Goal: Information Seeking & Learning: Learn about a topic

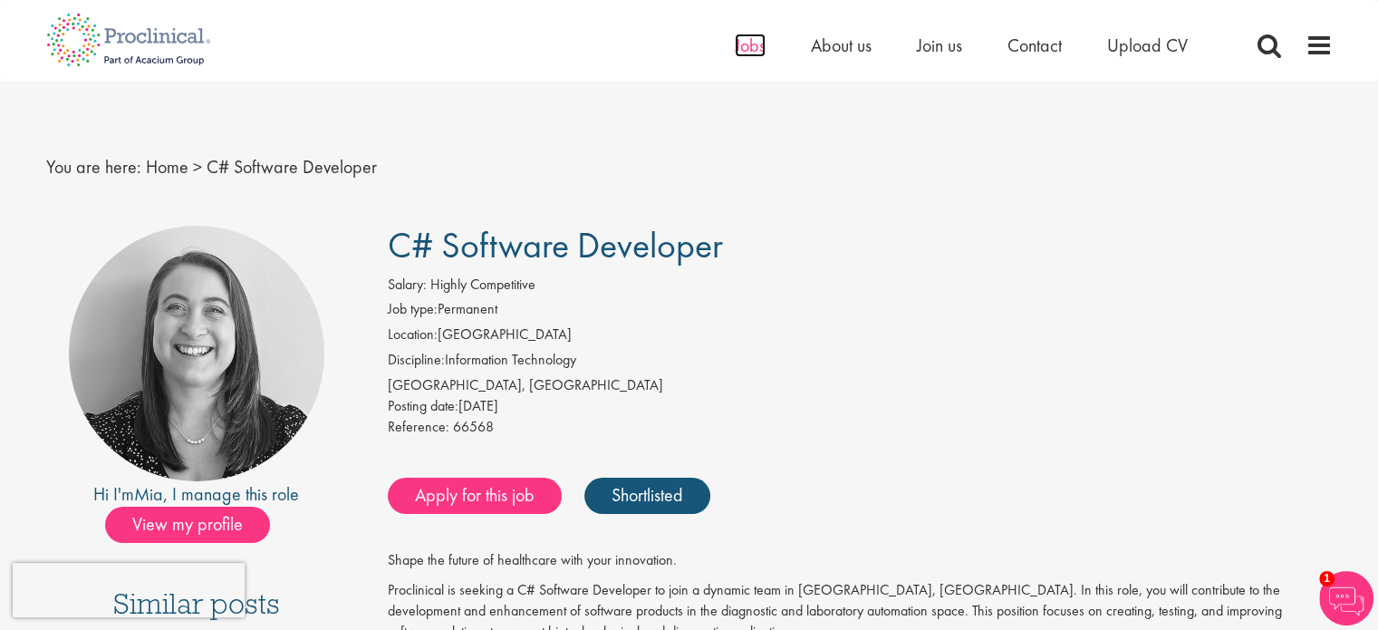
click at [759, 52] on span "Jobs" at bounding box center [750, 46] width 31 height 24
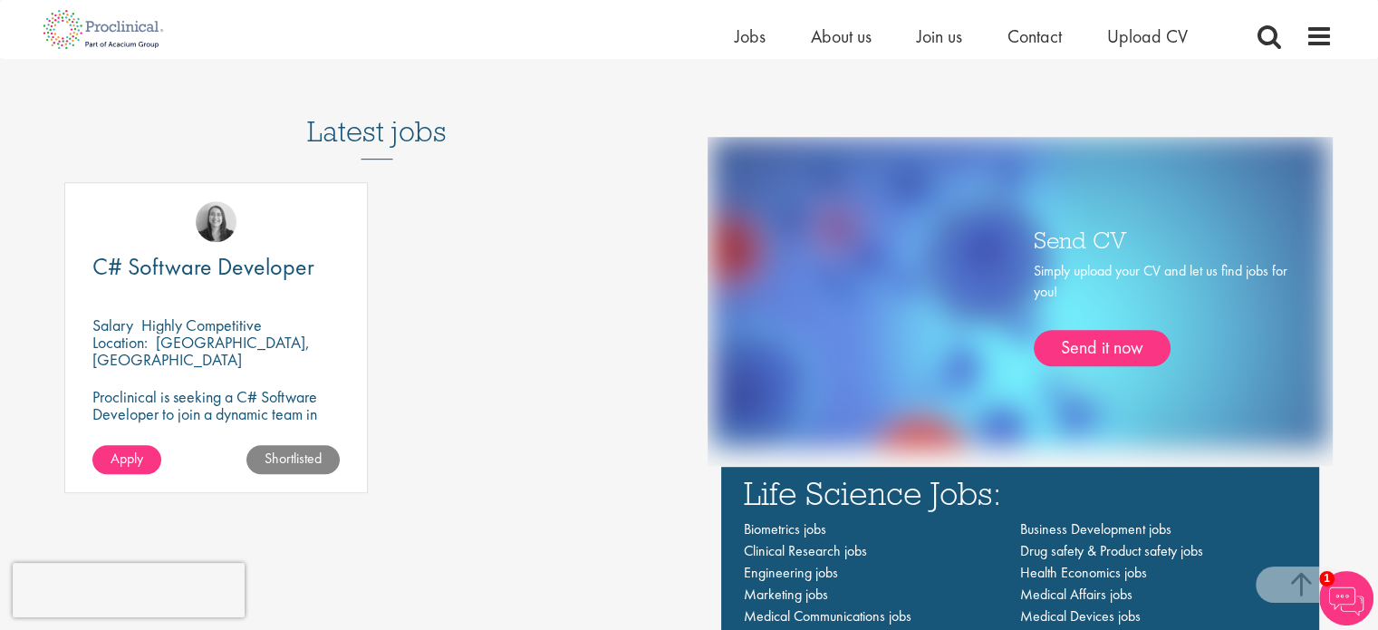
scroll to position [946, 0]
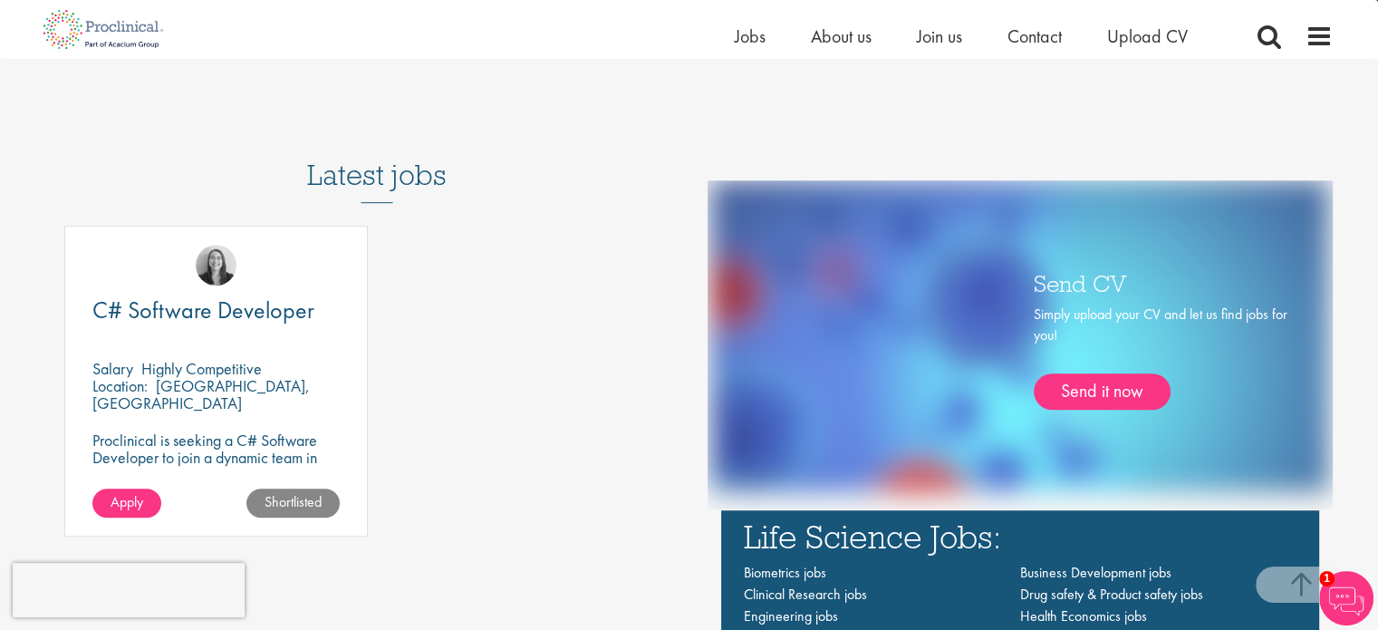
click at [387, 177] on h3 "Latest jobs" at bounding box center [377, 158] width 140 height 89
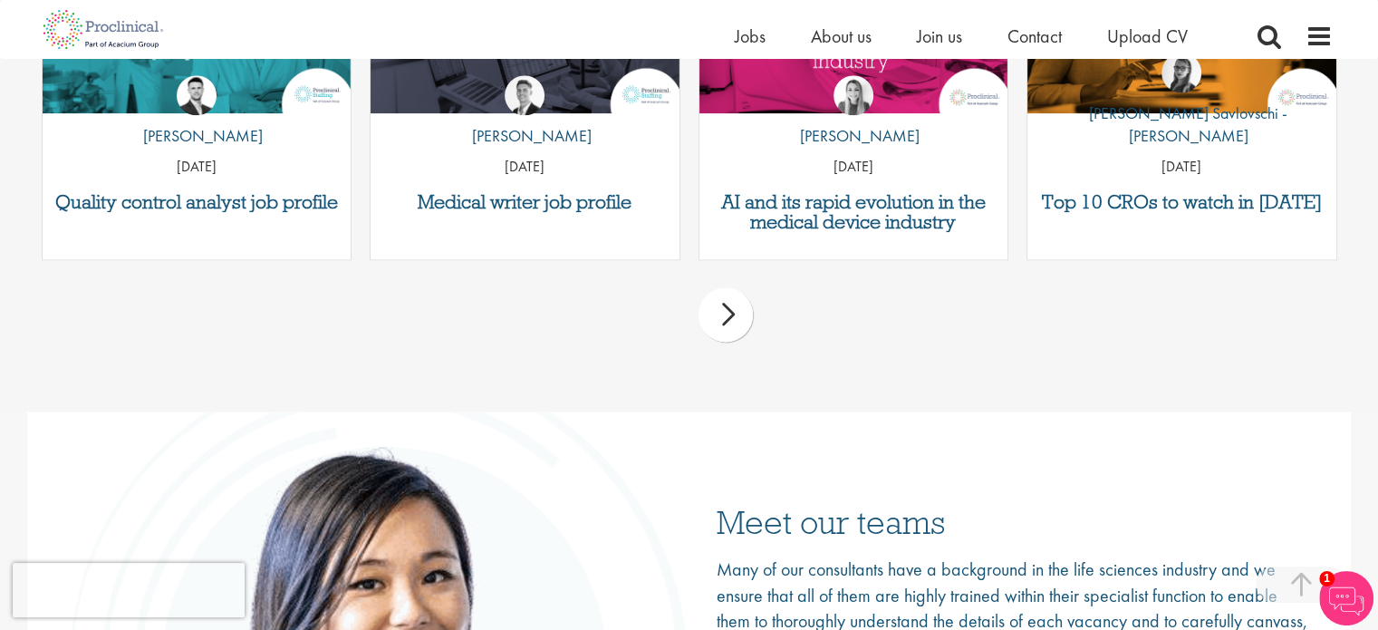
scroll to position [2668, 0]
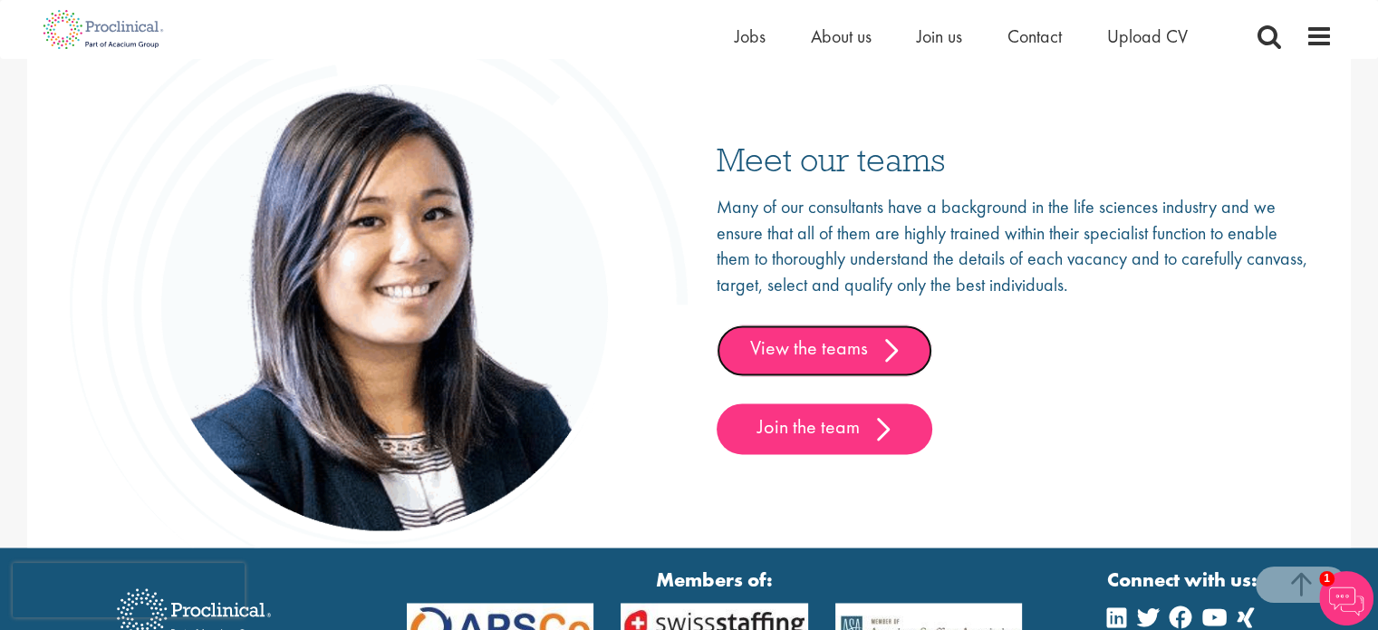
click at [848, 371] on link "View the teams" at bounding box center [825, 349] width 216 height 51
click at [855, 354] on link "View the teams" at bounding box center [825, 349] width 216 height 51
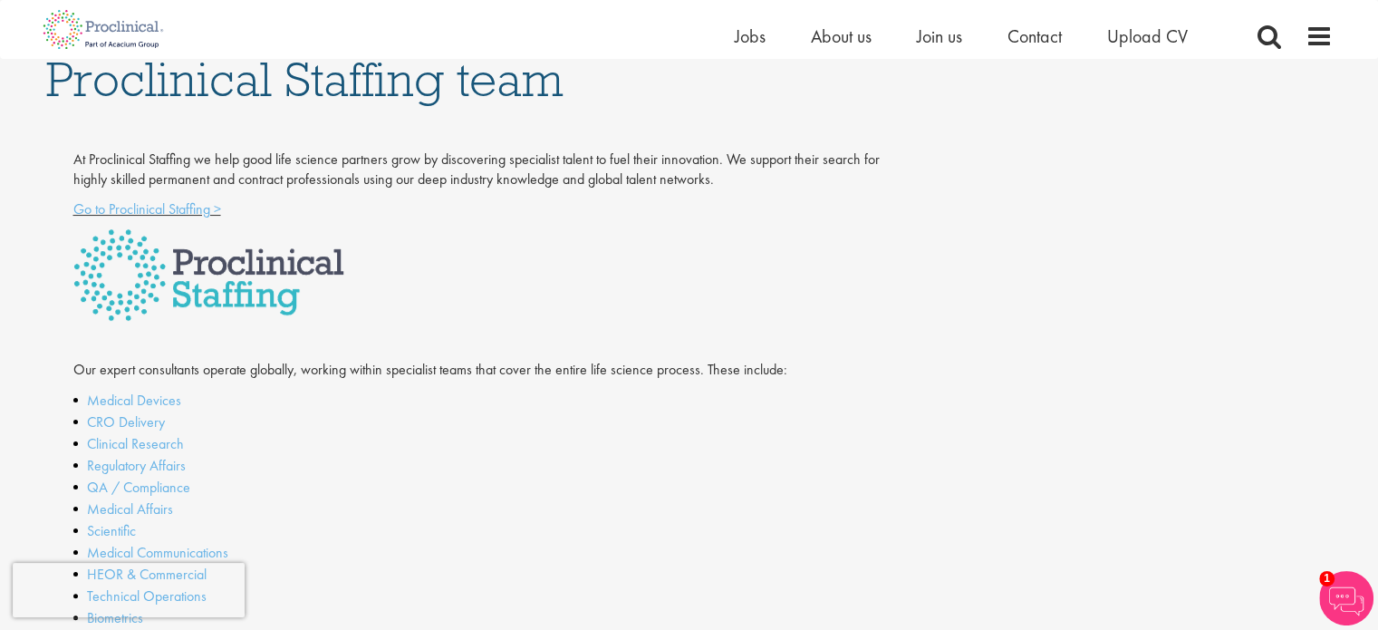
scroll to position [63, 0]
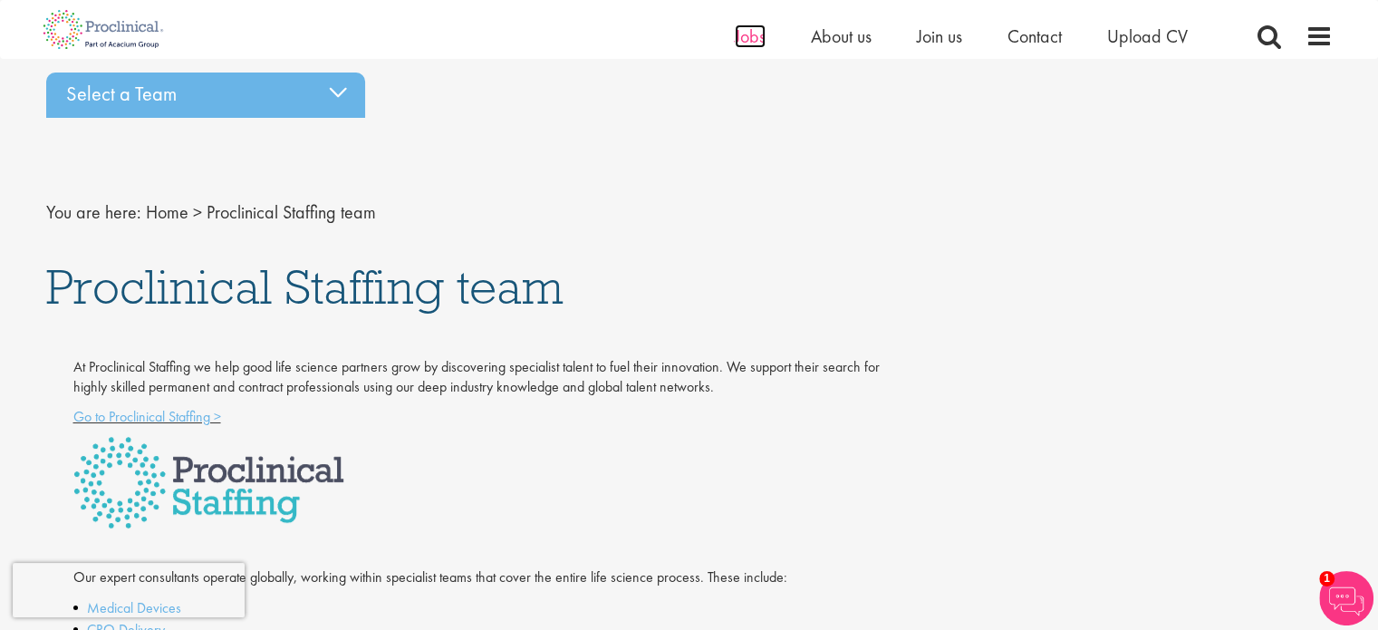
click at [750, 35] on span "Jobs" at bounding box center [750, 36] width 31 height 24
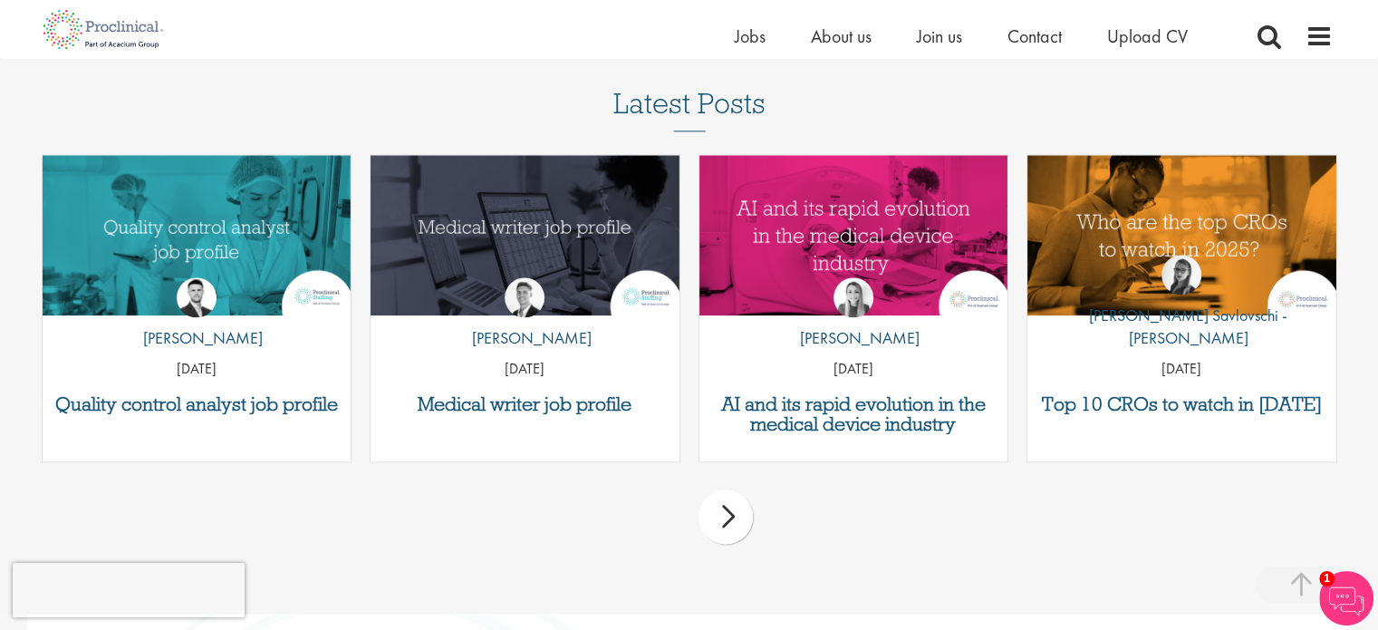
scroll to position [2265, 0]
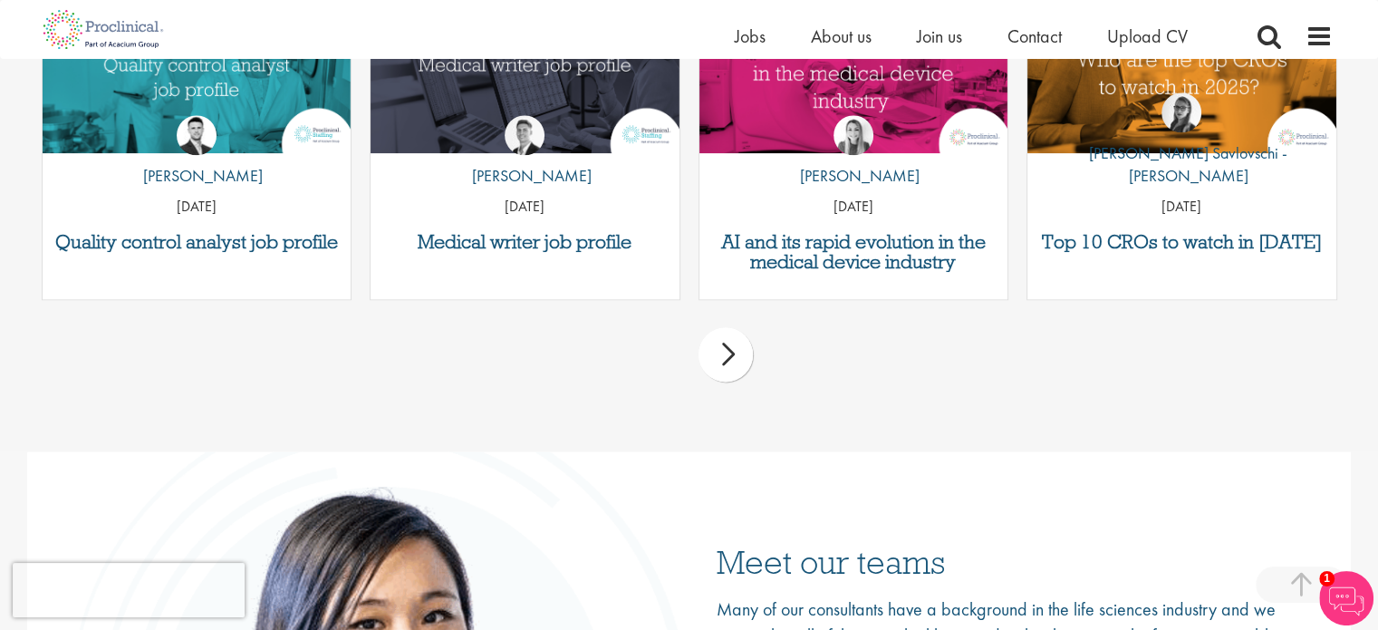
click at [732, 358] on div "next" at bounding box center [726, 354] width 54 height 54
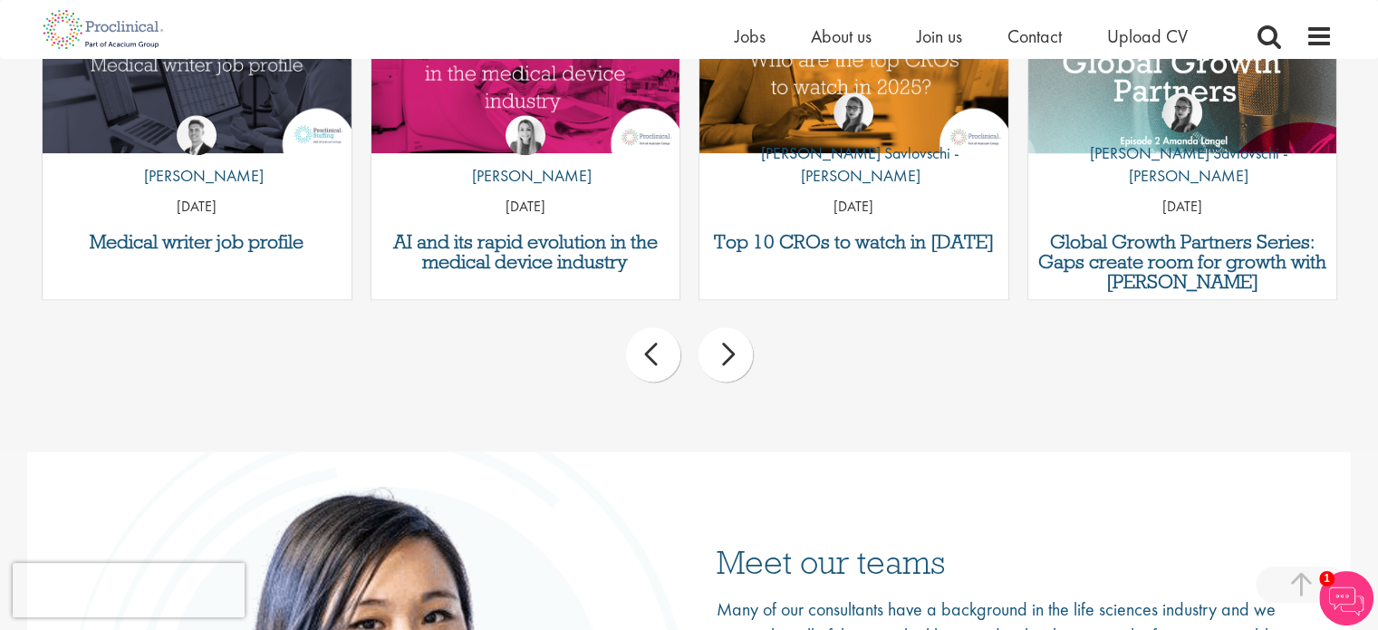
click at [732, 358] on div "next" at bounding box center [726, 354] width 54 height 54
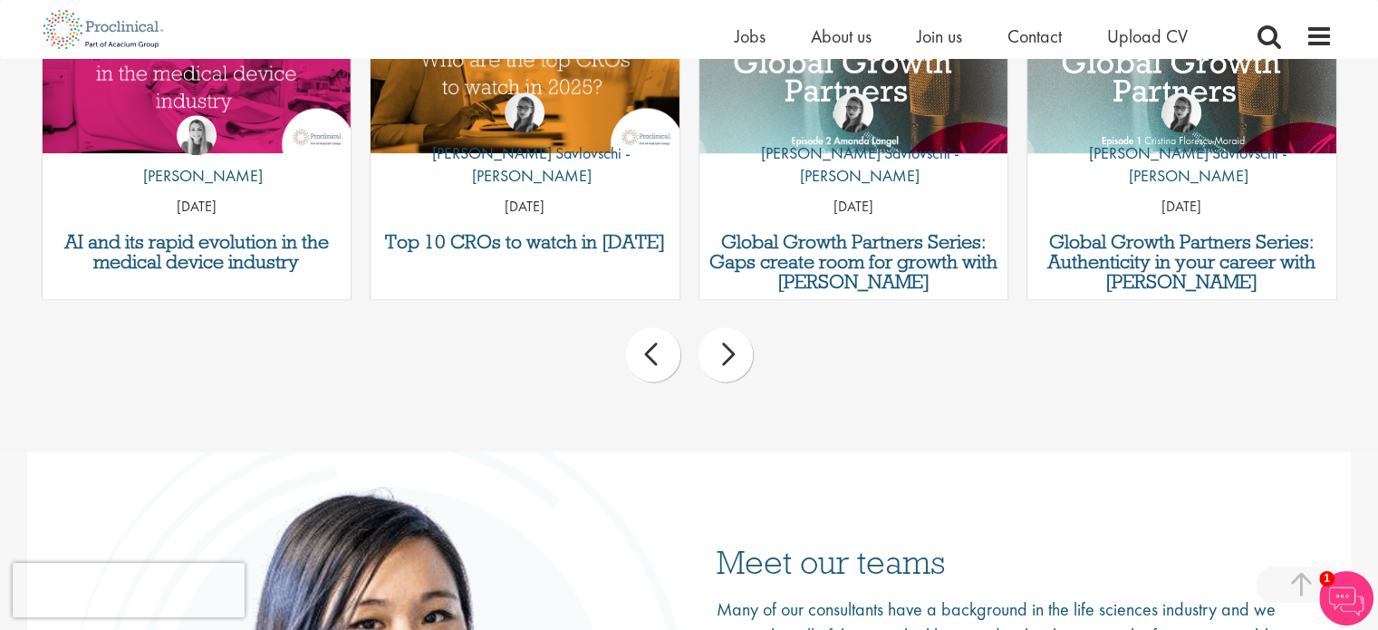
click at [732, 358] on div "next" at bounding box center [726, 354] width 54 height 54
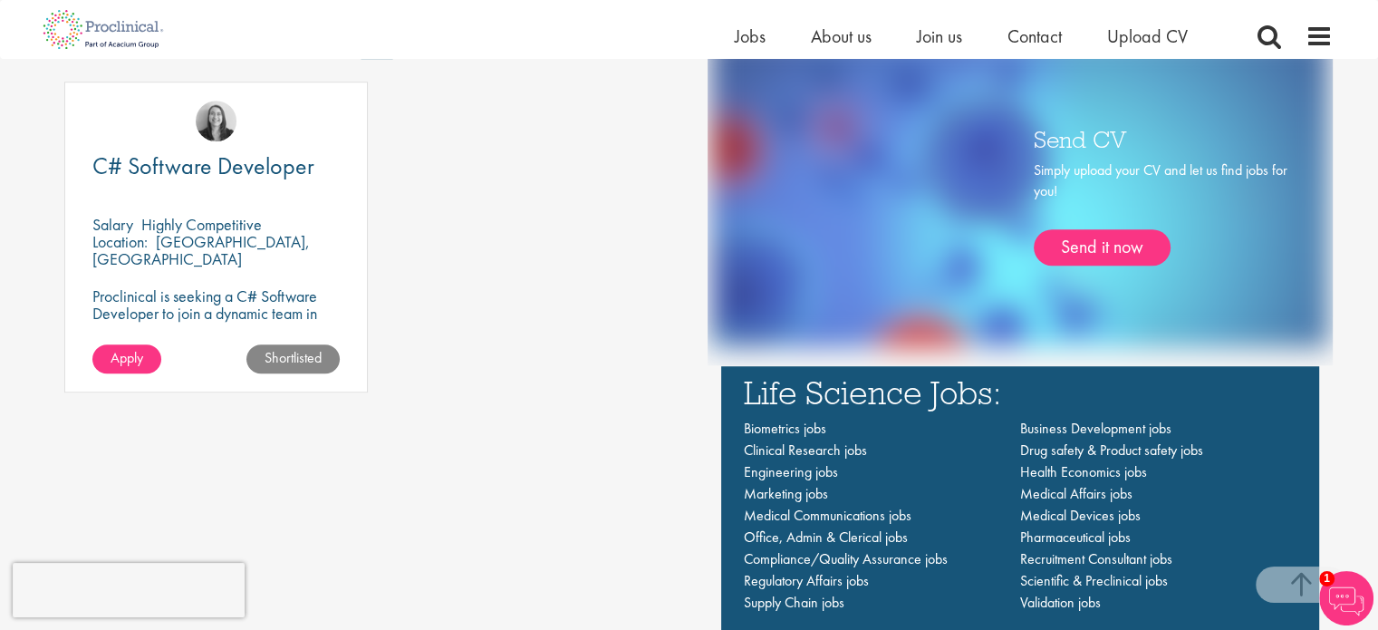
scroll to position [946, 0]
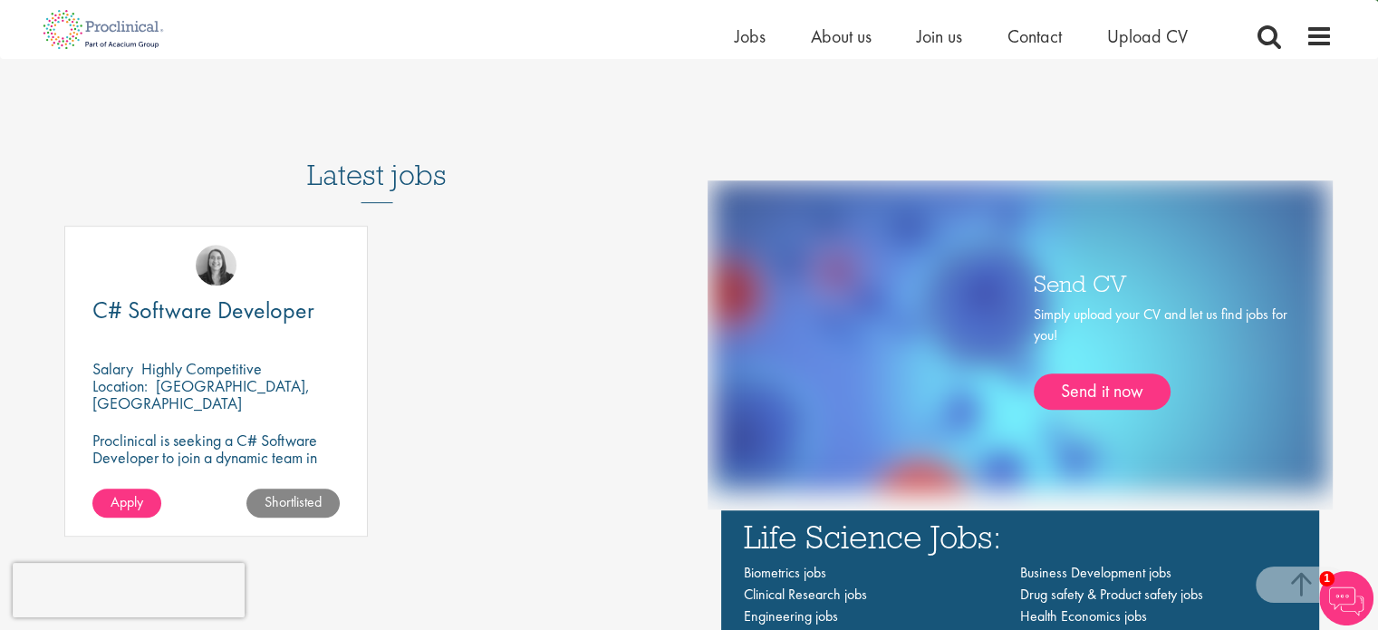
click at [270, 401] on div "Location: Wiesbaden, Deutschland" at bounding box center [215, 395] width 247 height 36
click at [265, 299] on span "C# Software Developer" at bounding box center [203, 310] width 222 height 31
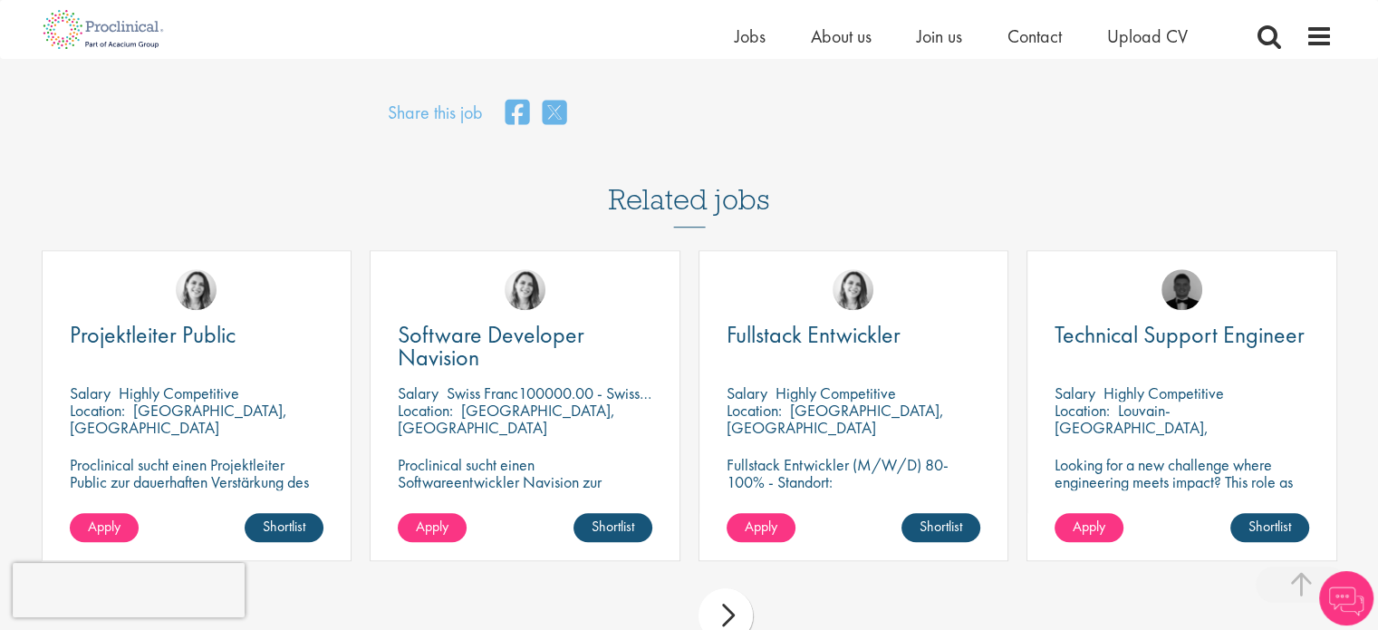
scroll to position [1359, 0]
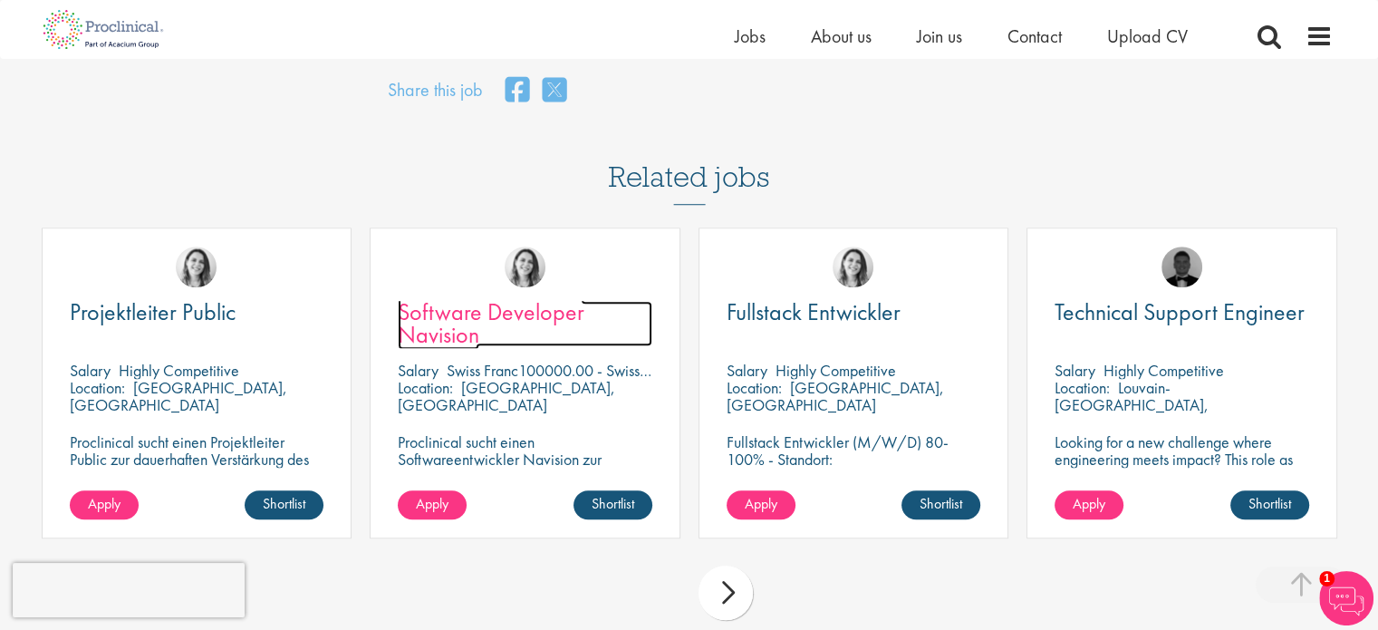
click at [497, 311] on span "Software Developer Navision" at bounding box center [491, 322] width 187 height 53
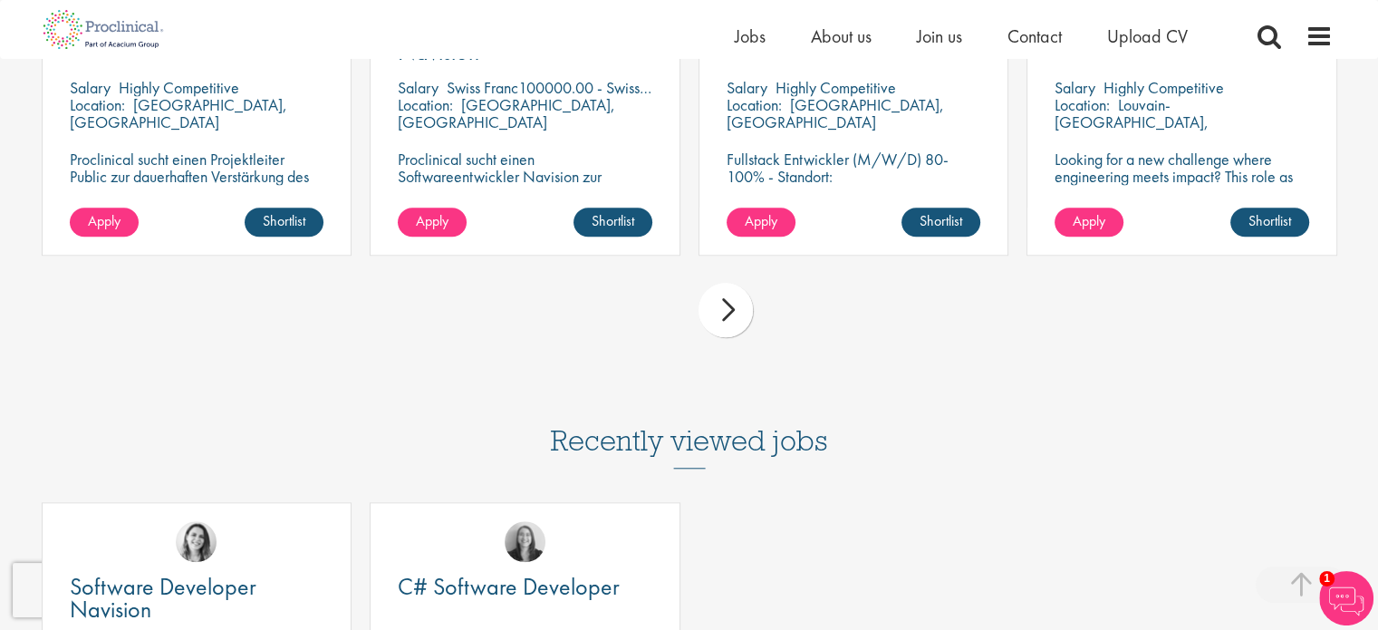
scroll to position [1418, 0]
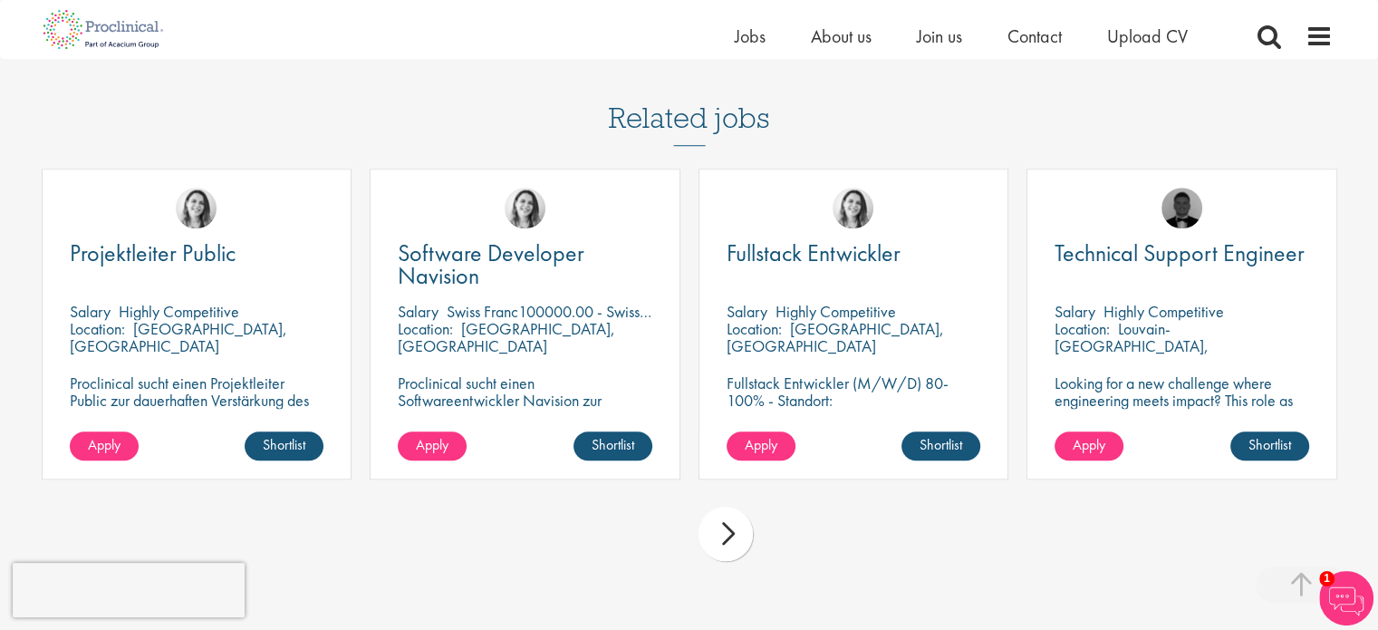
click at [727, 535] on div "next" at bounding box center [726, 534] width 54 height 54
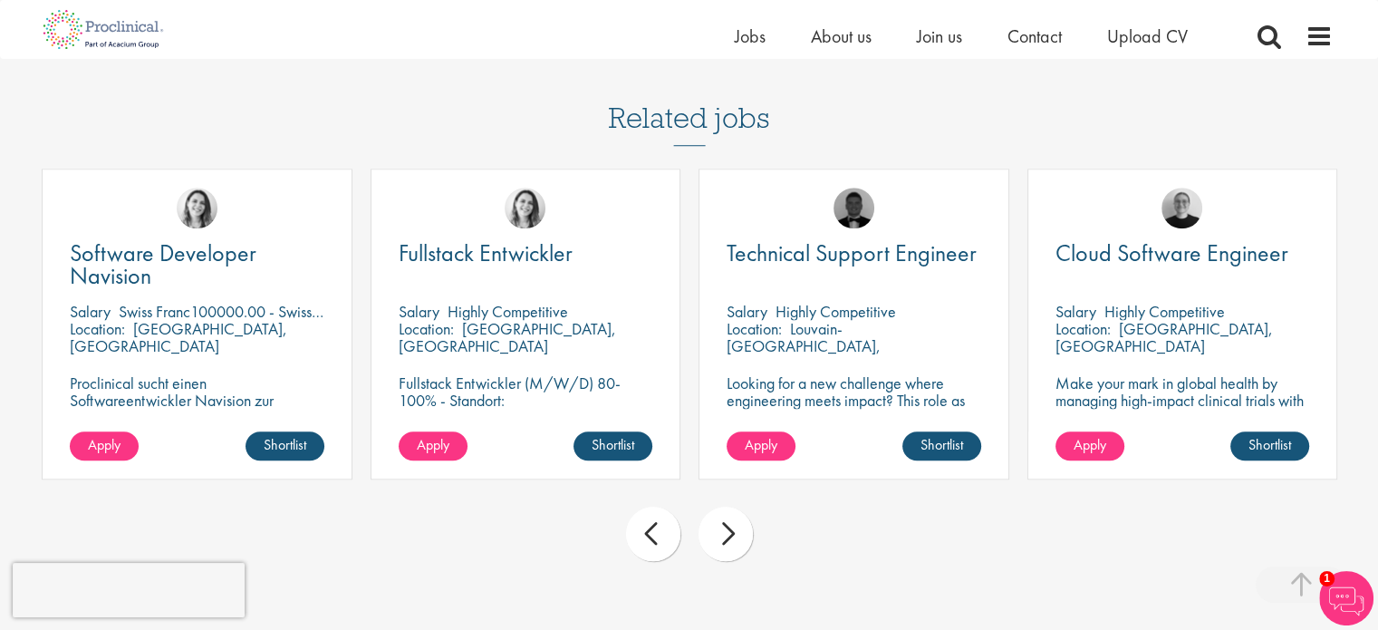
click at [727, 535] on div "next" at bounding box center [726, 534] width 54 height 54
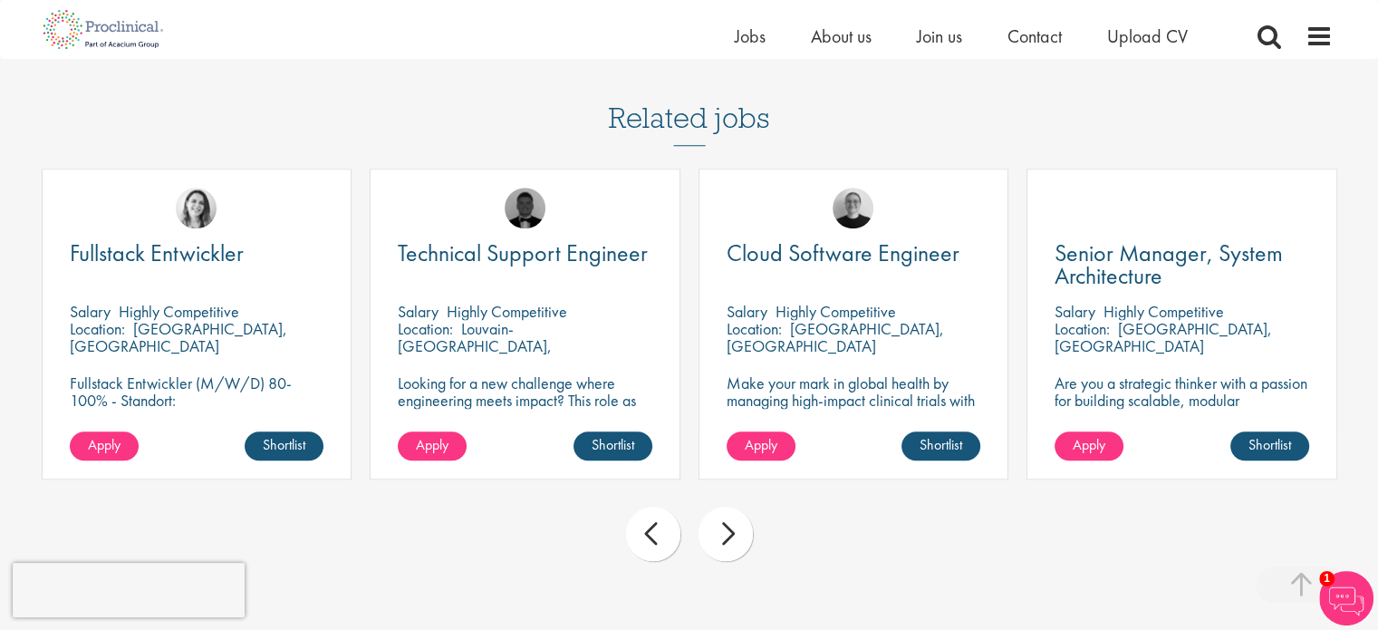
click at [727, 535] on div "next" at bounding box center [726, 534] width 54 height 54
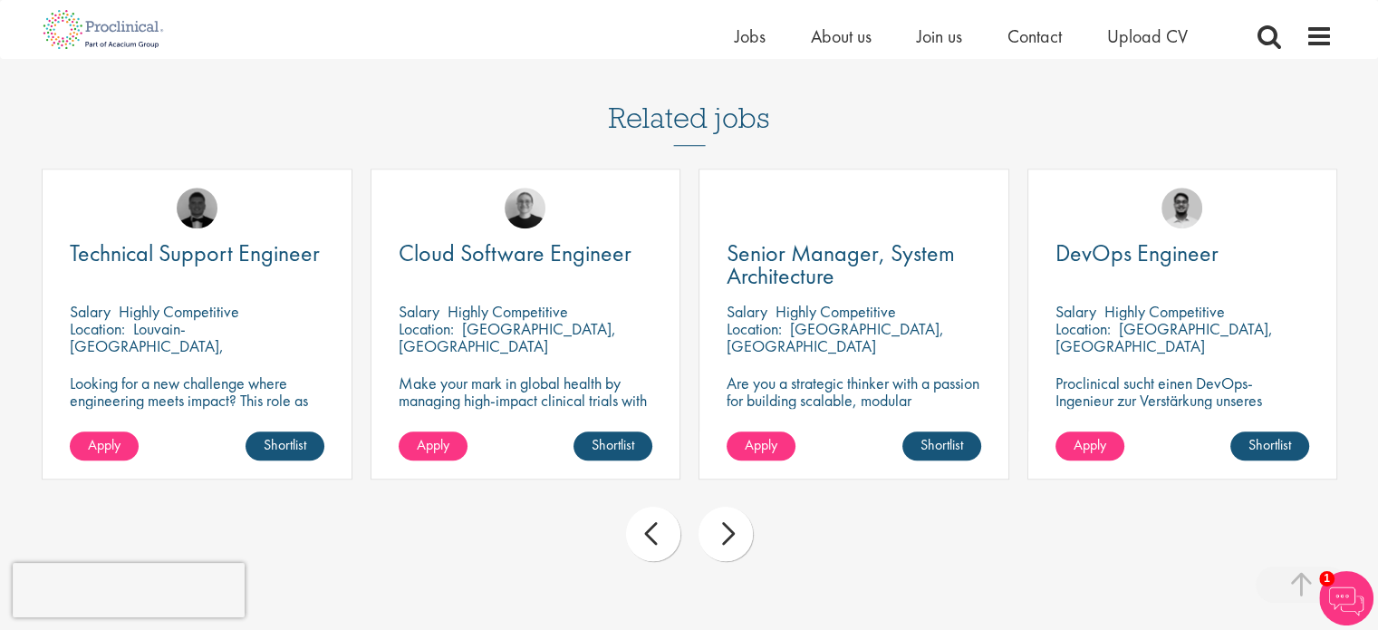
click at [727, 535] on div "next" at bounding box center [726, 534] width 54 height 54
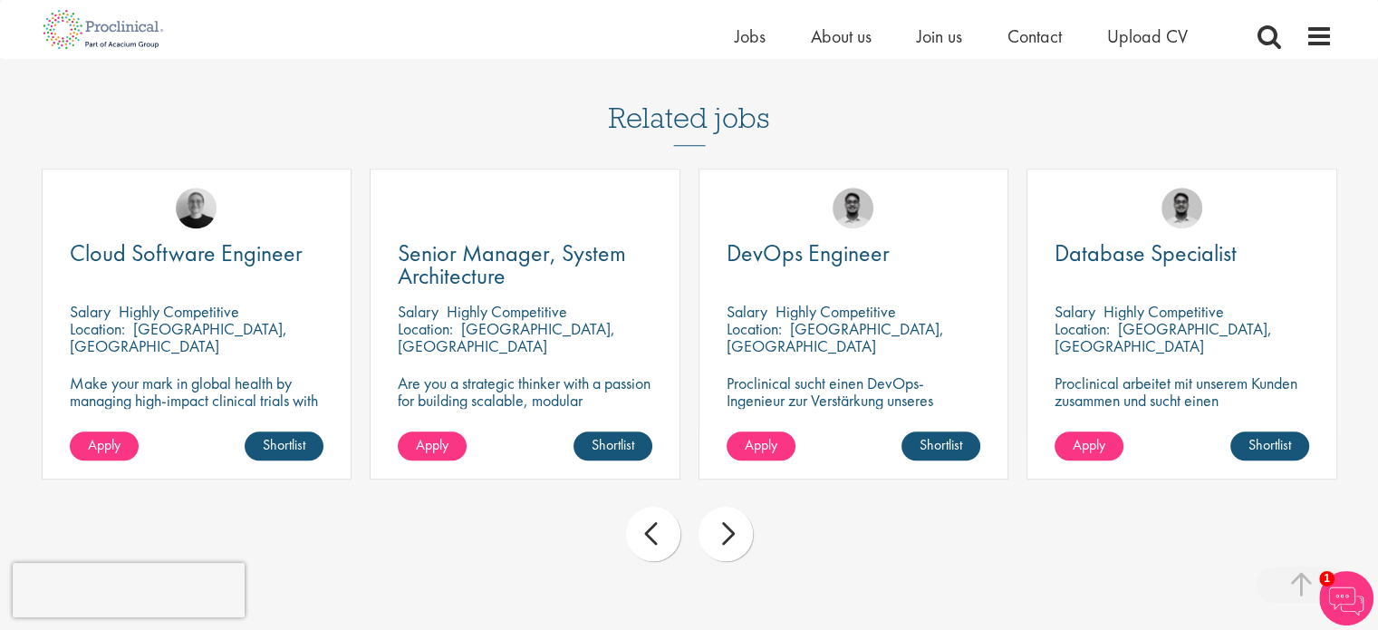
click at [727, 535] on div "next" at bounding box center [726, 534] width 54 height 54
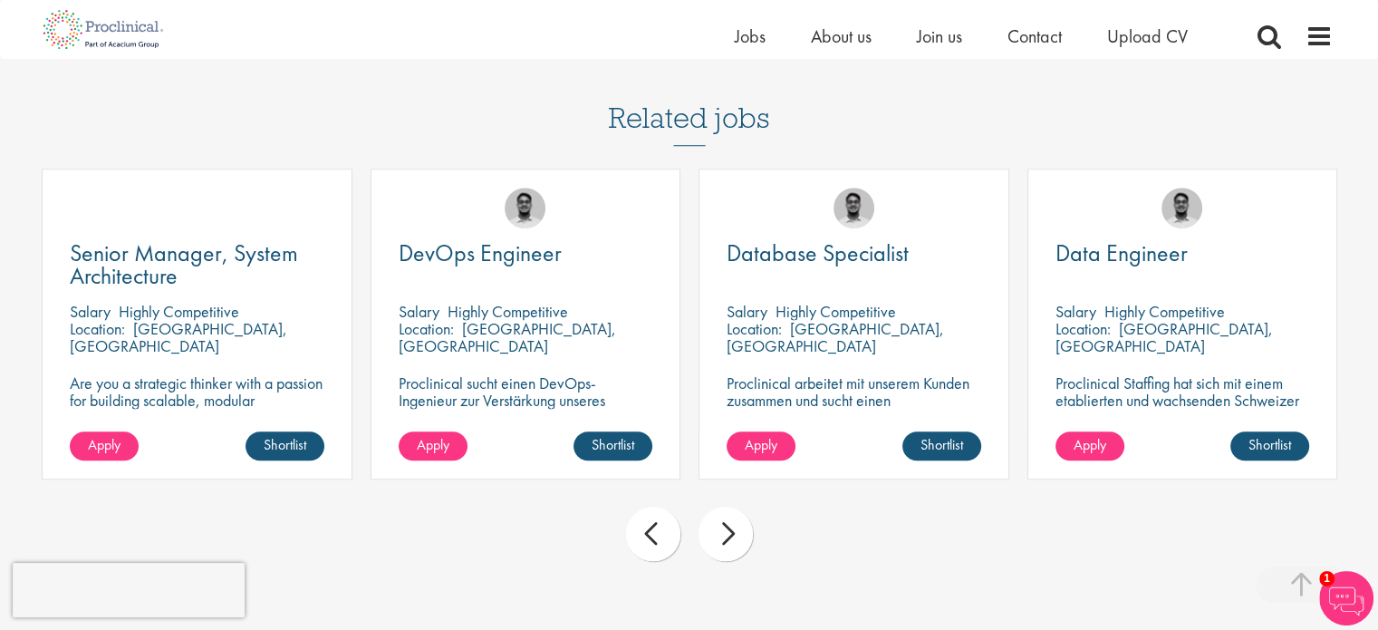
click at [727, 535] on div "next" at bounding box center [726, 534] width 54 height 54
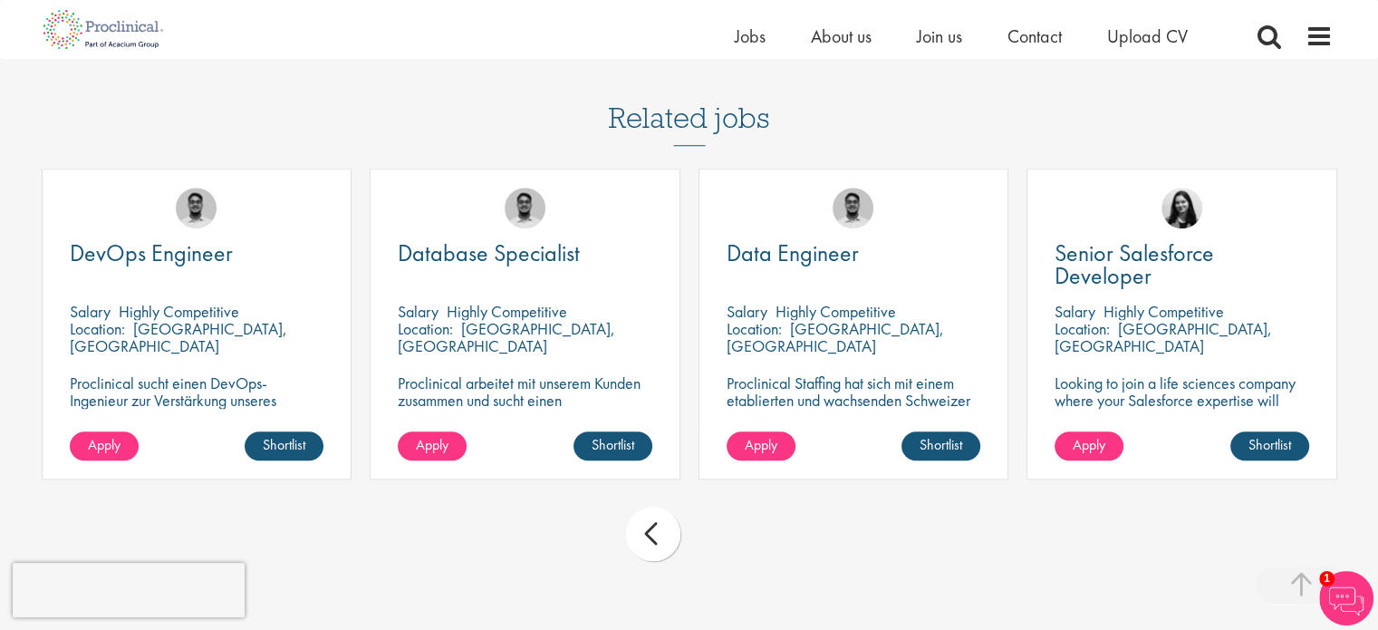
click at [727, 535] on div "prev next" at bounding box center [690, 536] width 1314 height 79
click at [681, 534] on div "prev next" at bounding box center [690, 536] width 1314 height 79
click at [674, 533] on div "prev" at bounding box center [653, 534] width 54 height 54
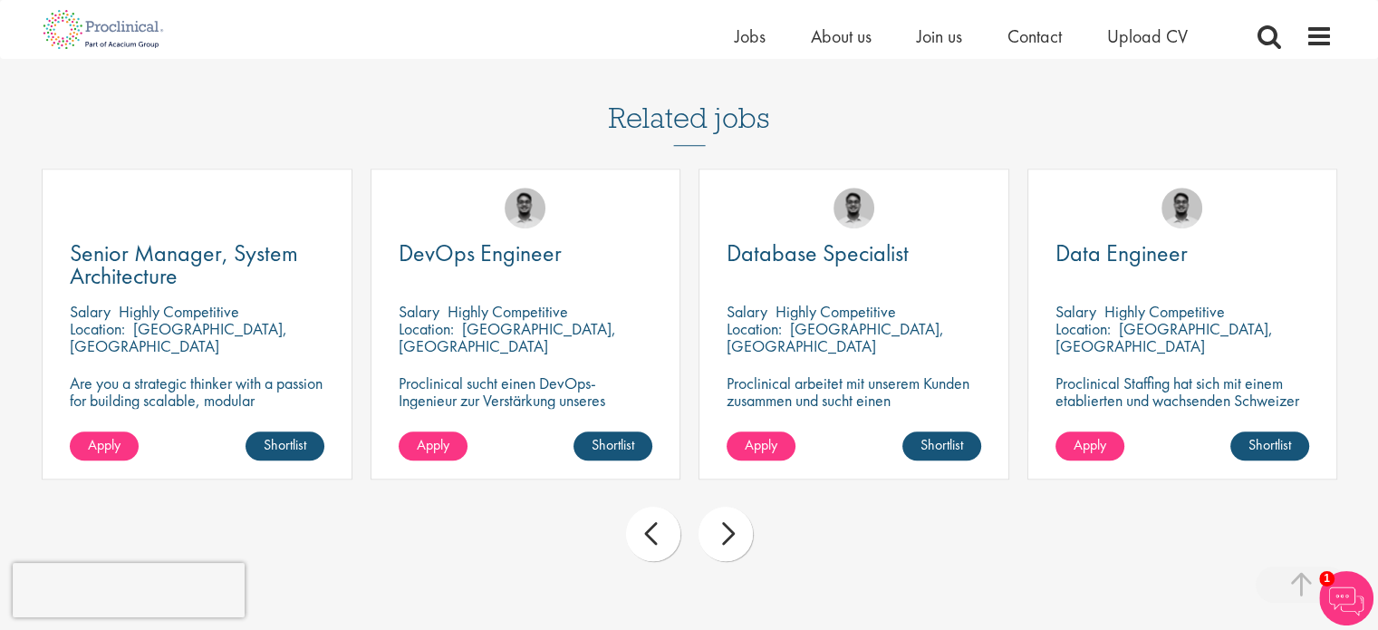
click at [674, 533] on div "prev" at bounding box center [653, 534] width 54 height 54
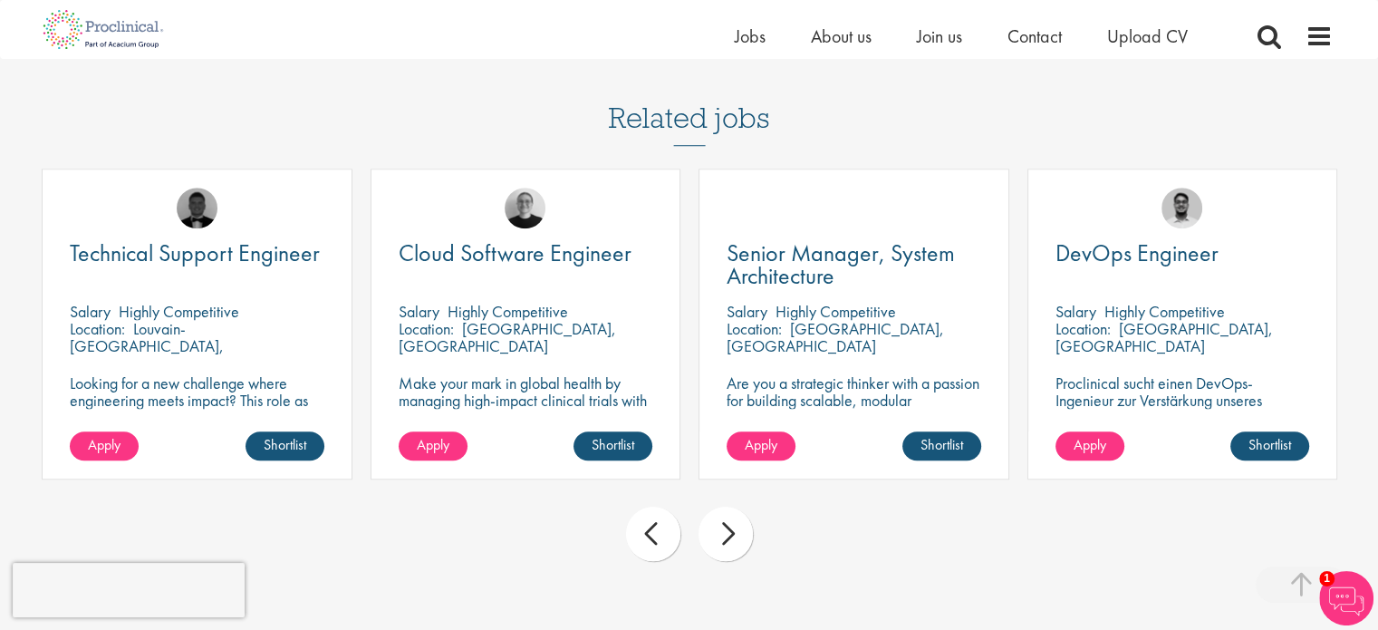
click at [674, 533] on div "prev" at bounding box center [653, 534] width 54 height 54
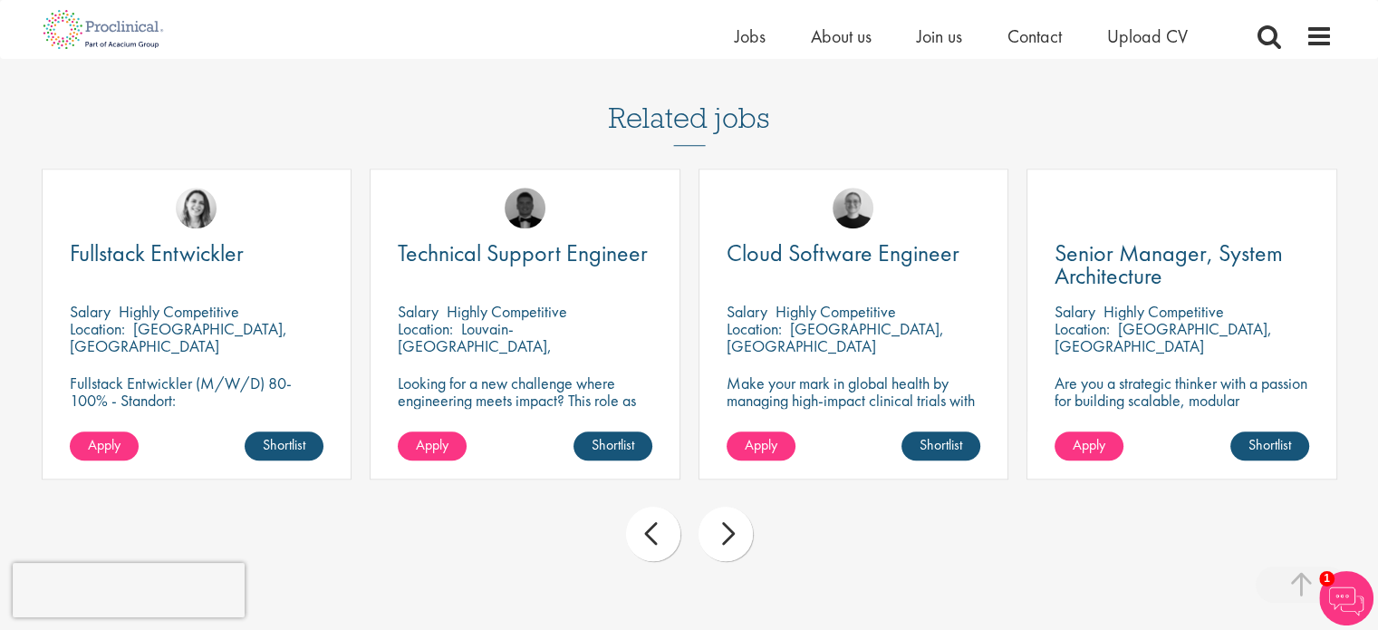
click at [674, 533] on div "prev" at bounding box center [653, 534] width 54 height 54
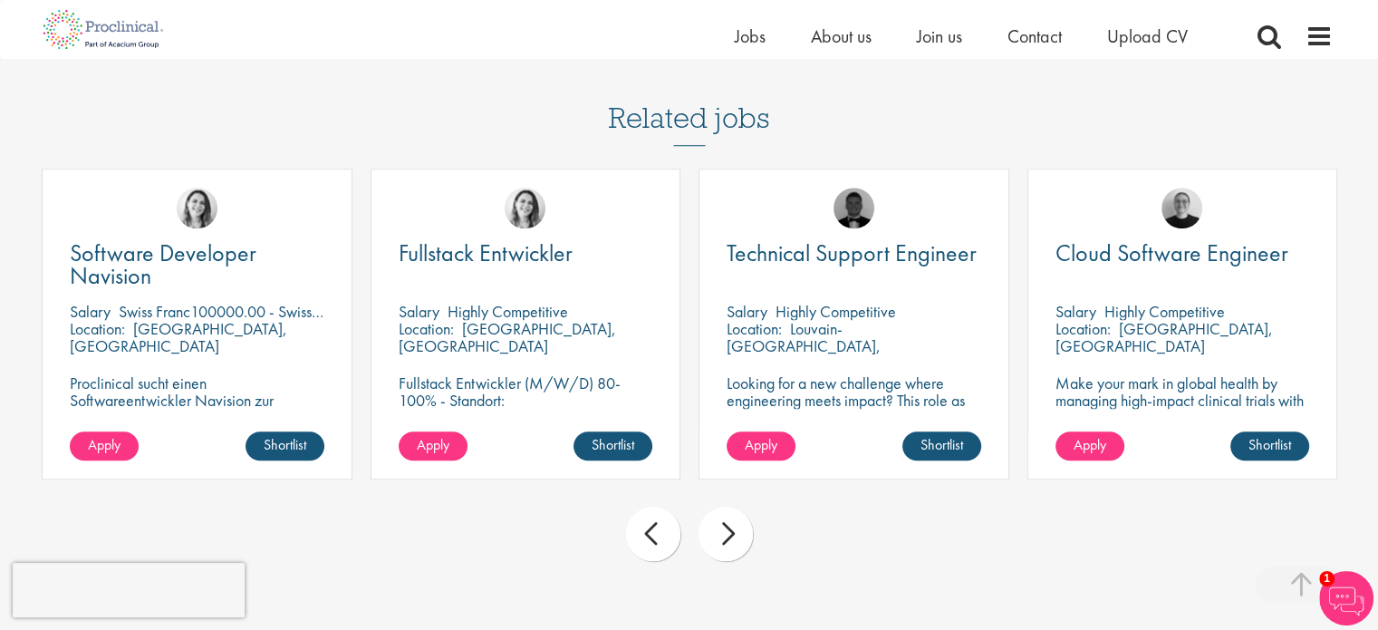
click at [674, 533] on div "prev" at bounding box center [653, 534] width 54 height 54
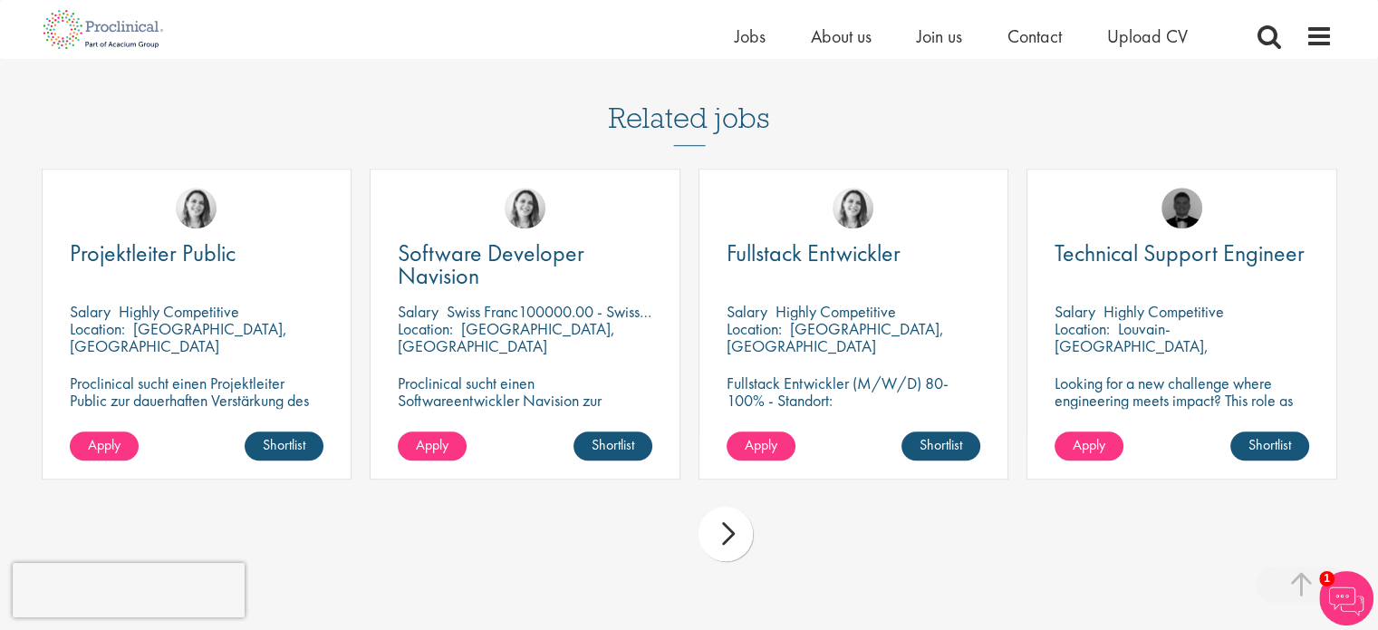
click at [674, 533] on div "prev next" at bounding box center [690, 536] width 1314 height 79
click at [710, 529] on div "next" at bounding box center [726, 534] width 54 height 54
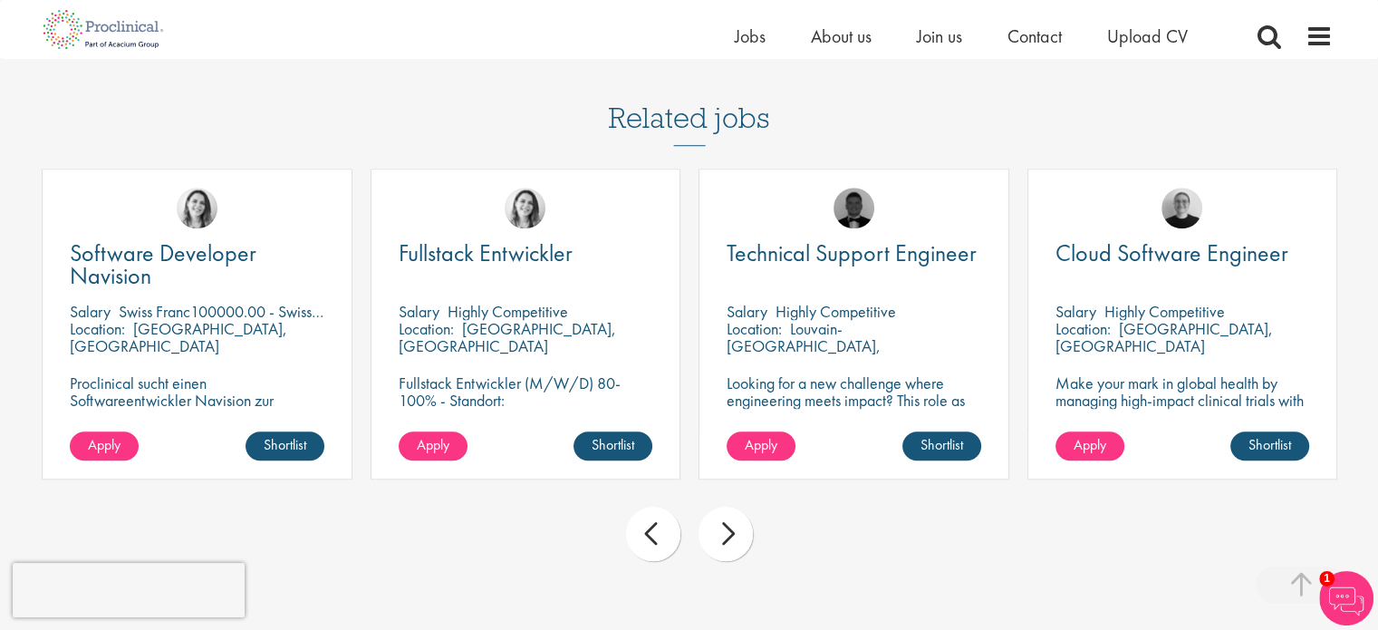
click at [711, 531] on div "next" at bounding box center [726, 534] width 54 height 54
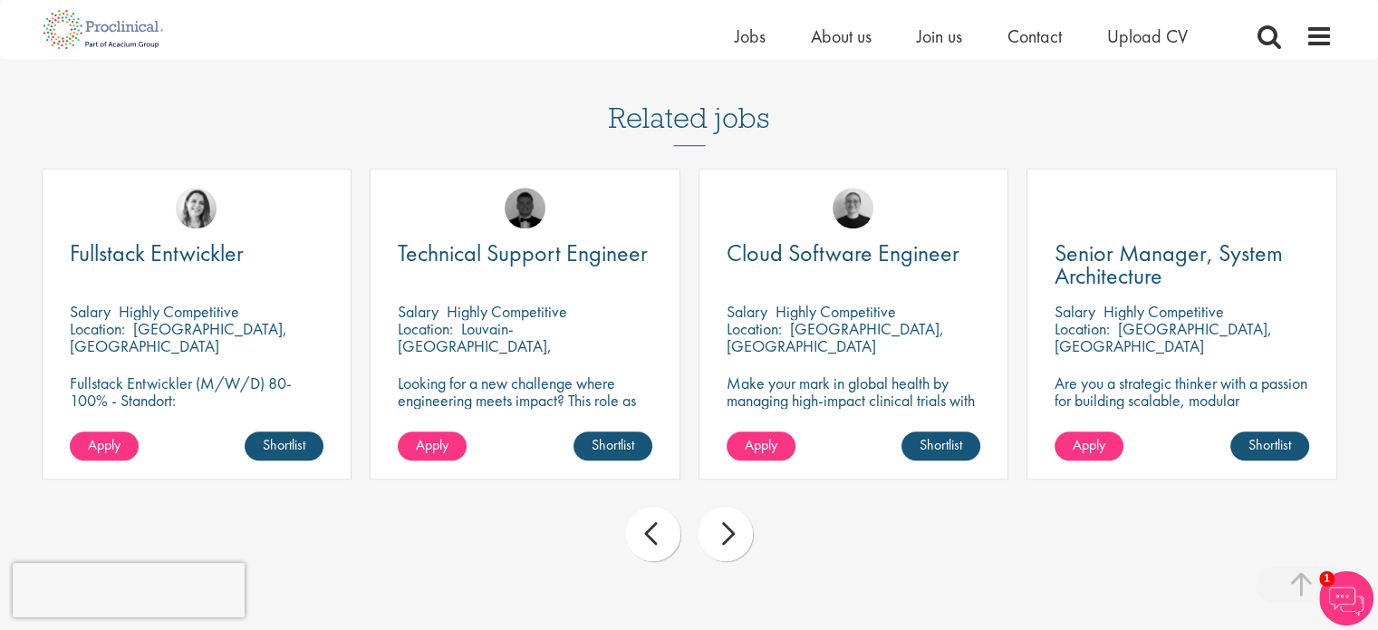
click at [711, 531] on div "next" at bounding box center [726, 534] width 54 height 54
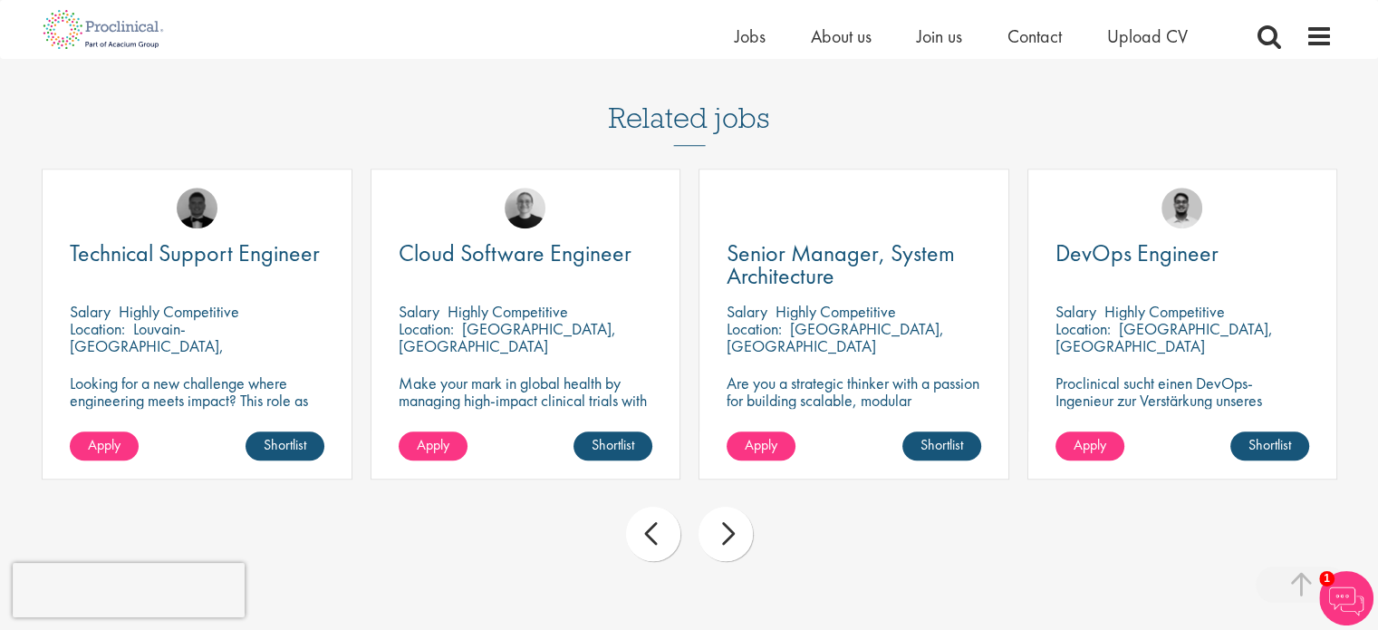
click at [711, 531] on div "next" at bounding box center [726, 534] width 54 height 54
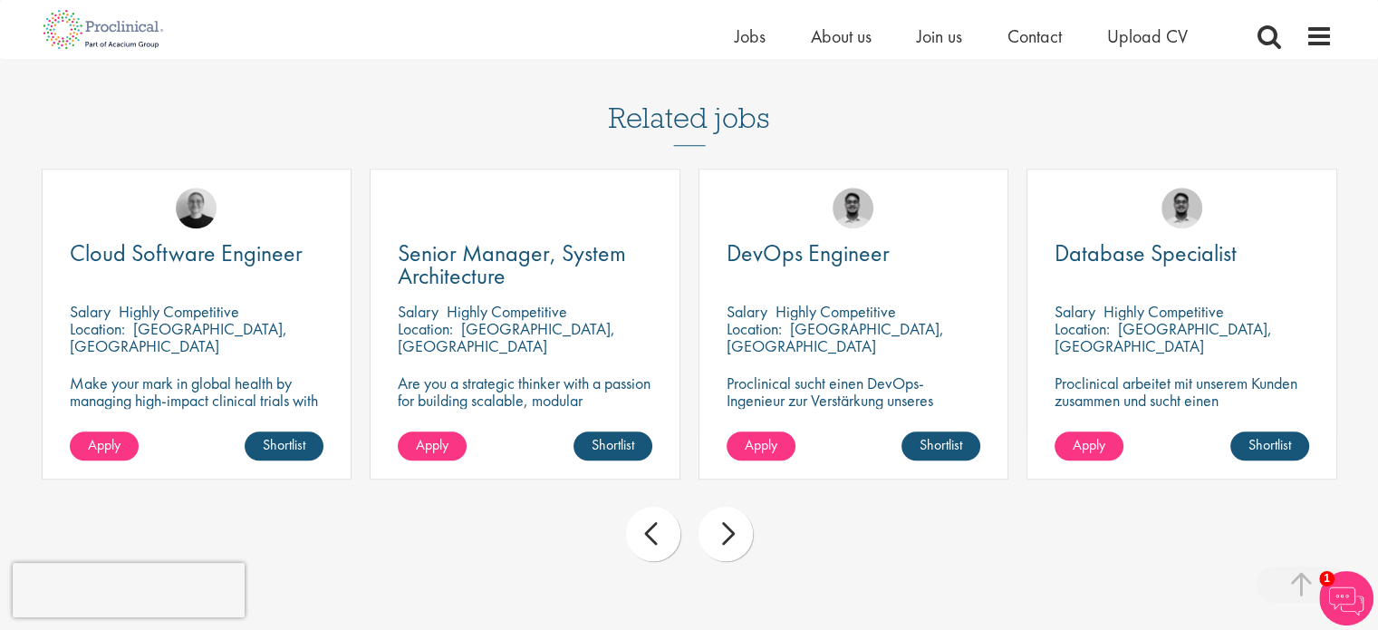
click at [711, 531] on div "next" at bounding box center [726, 534] width 54 height 54
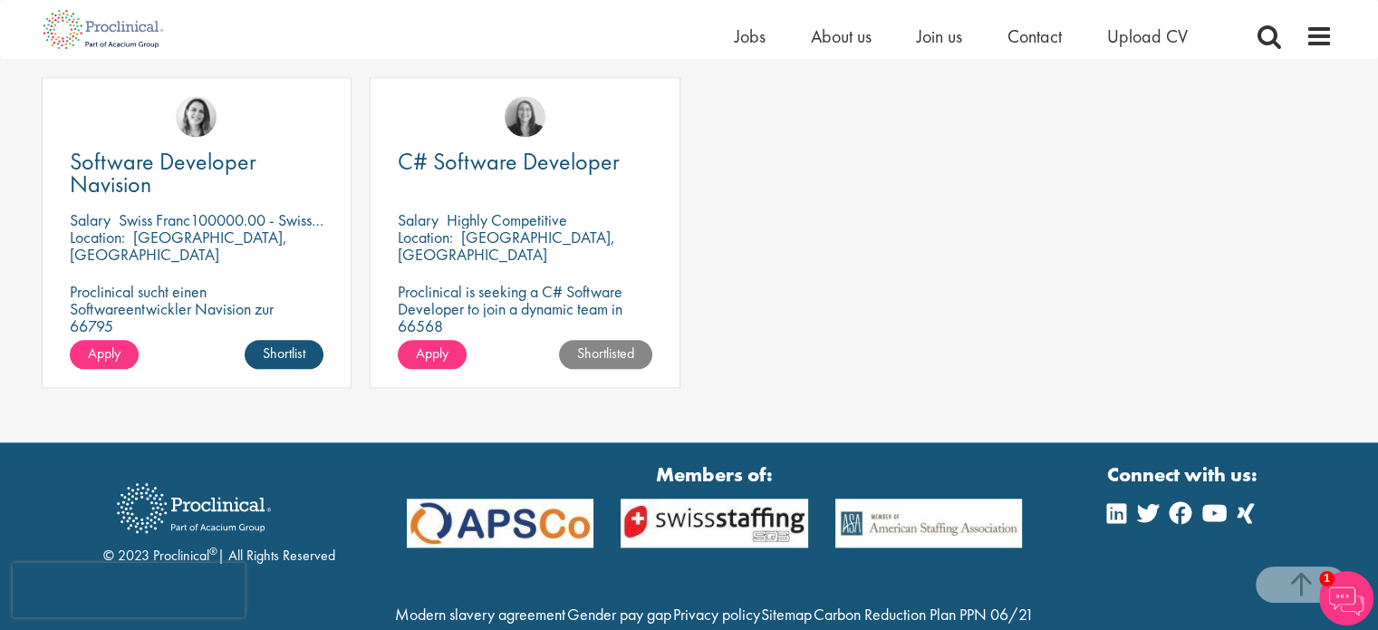
scroll to position [2143, 0]
